Goal: Task Accomplishment & Management: Manage account settings

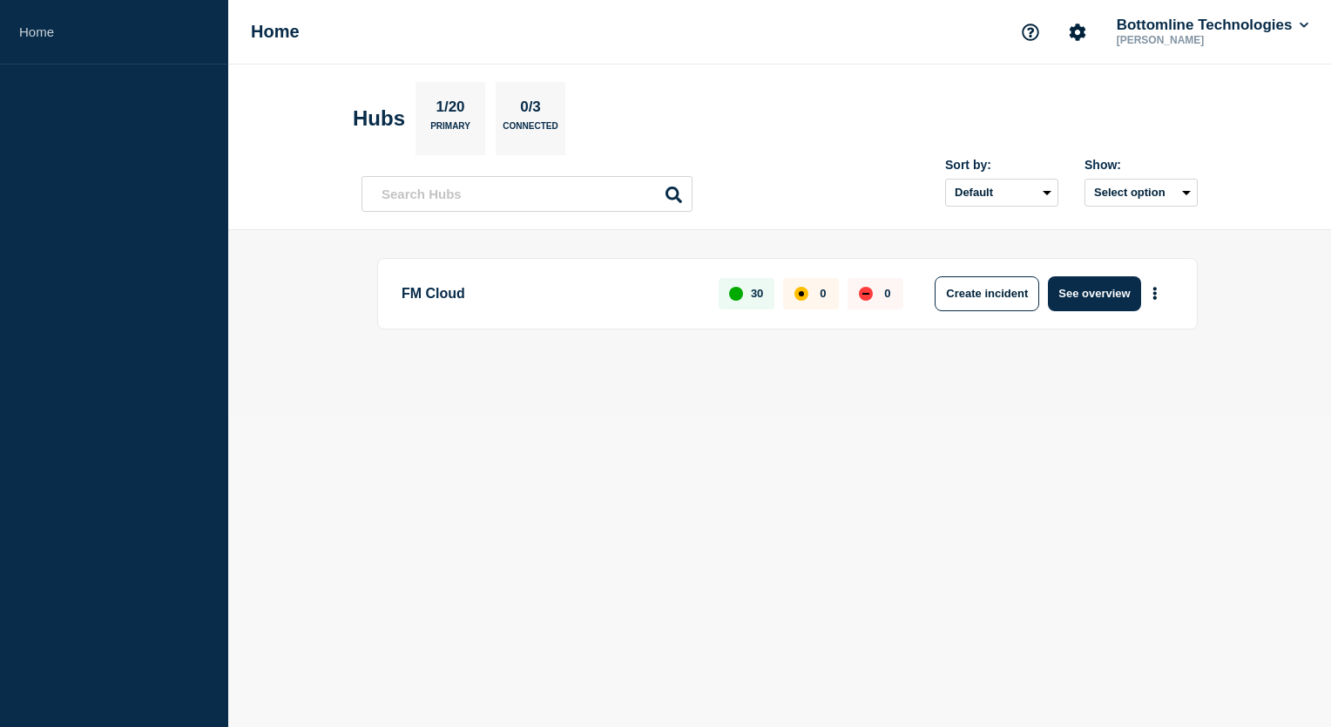
click at [436, 110] on p "1/20" at bounding box center [451, 109] width 42 height 23
click at [1038, 184] on select "Default Last added Last updated Most active A-Z" at bounding box center [1001, 193] width 113 height 28
select select "created_at"
click at [945, 179] on select "Default Last added Last updated Most active A-Z" at bounding box center [1001, 193] width 113 height 28
click at [1122, 303] on button "See overview" at bounding box center [1094, 293] width 92 height 35
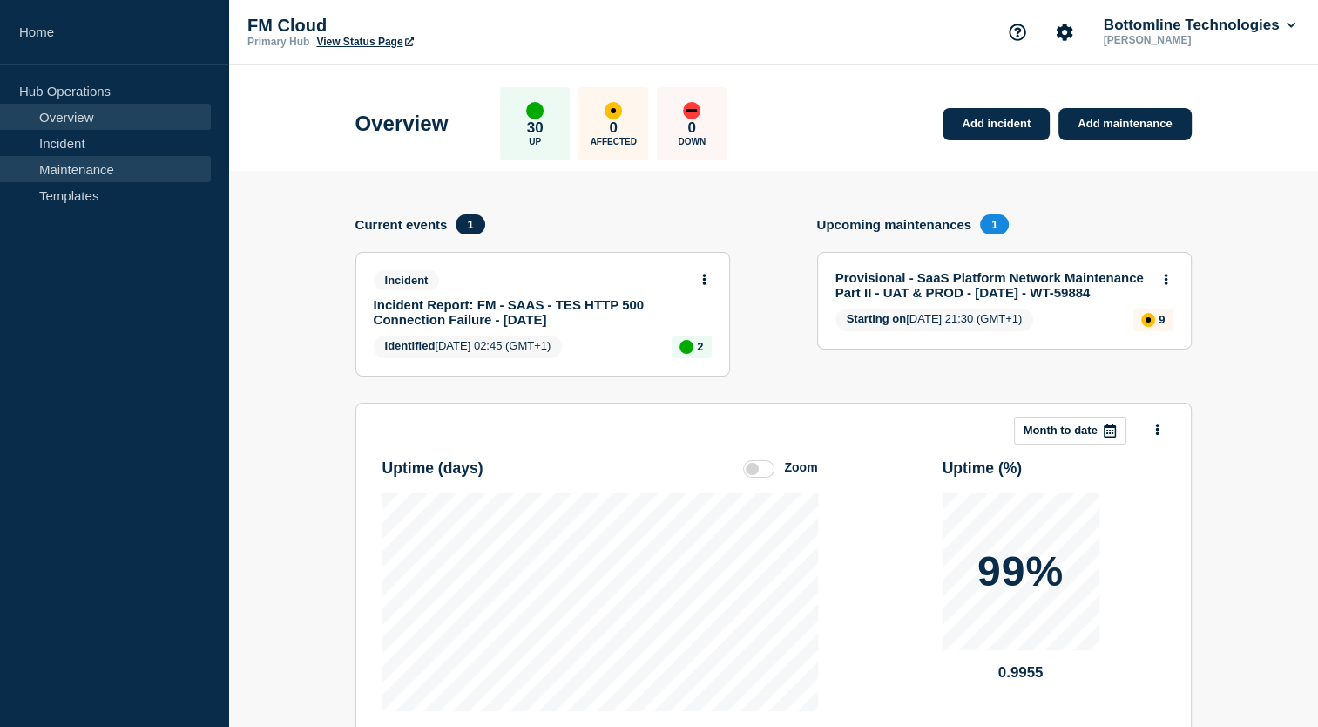
click at [57, 179] on link "Maintenance" at bounding box center [105, 169] width 211 height 26
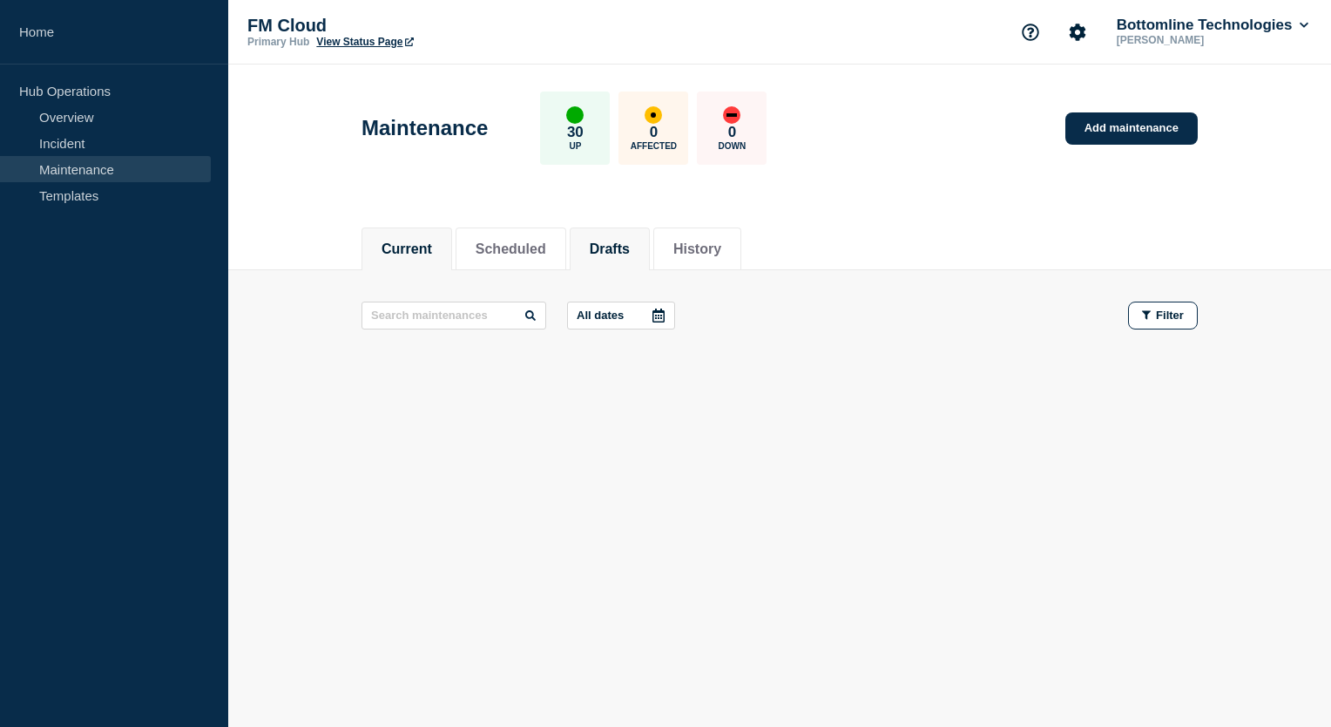
click at [613, 251] on button "Drafts" at bounding box center [610, 249] width 40 height 16
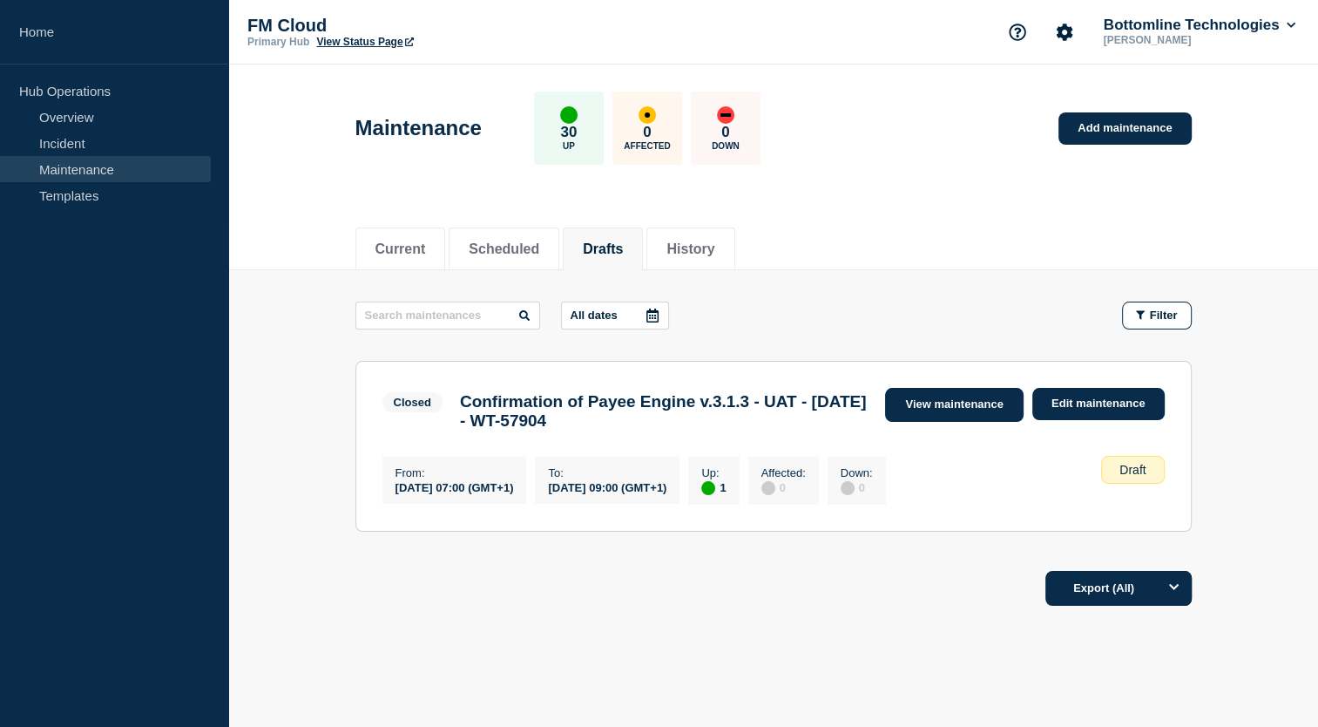
click at [961, 406] on link "View maintenance" at bounding box center [954, 405] width 138 height 34
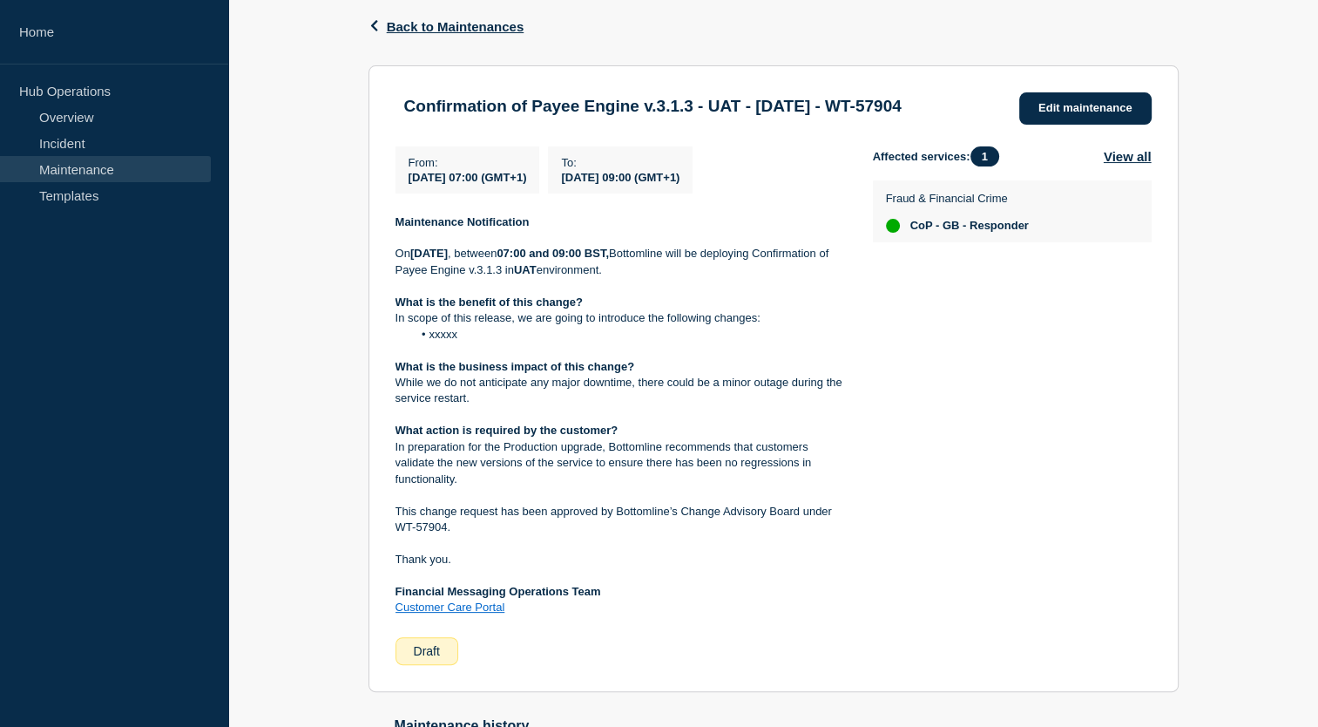
scroll to position [146, 0]
